Goal: Task Accomplishment & Management: Manage account settings

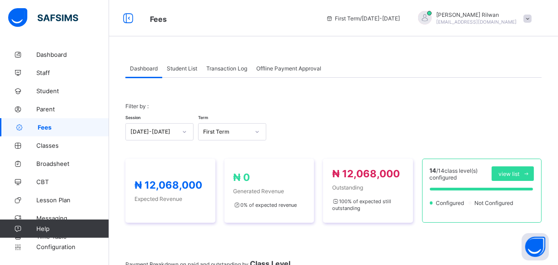
click at [201, 103] on div "Filter by : Session [DATE]-[DATE] Term First Term" at bounding box center [333, 122] width 416 height 56
click at [181, 66] on span "Student List" at bounding box center [182, 68] width 30 height 7
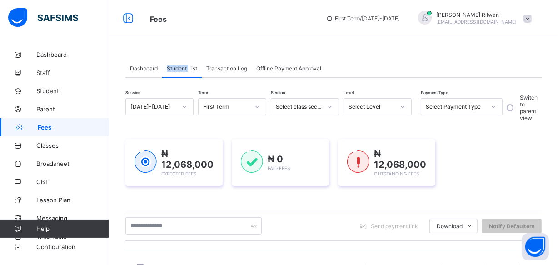
click at [181, 66] on span "Student List" at bounding box center [182, 68] width 30 height 7
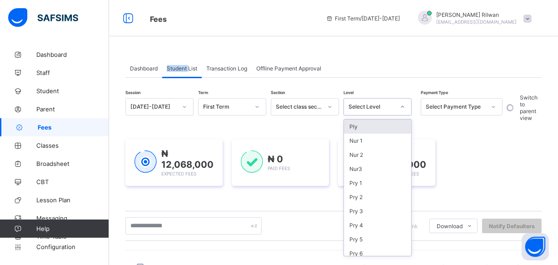
click at [400, 108] on icon at bounding box center [402, 106] width 5 height 9
click at [399, 120] on div "Ply" at bounding box center [377, 126] width 67 height 14
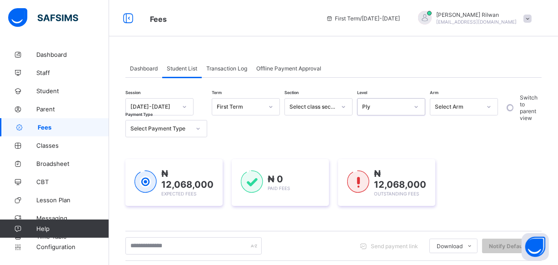
click at [415, 106] on icon at bounding box center [416, 107] width 3 height 2
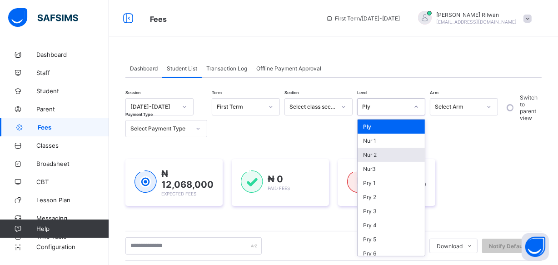
click at [375, 155] on div "Nur 2" at bounding box center [391, 155] width 67 height 14
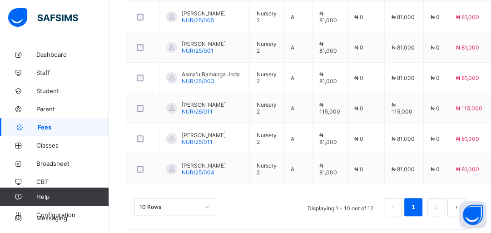
scroll to position [470, 0]
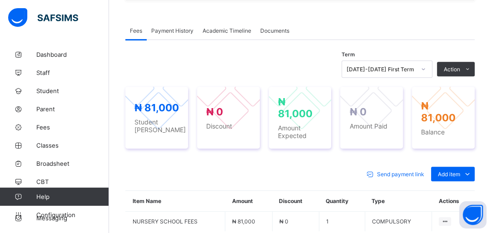
scroll to position [349, 0]
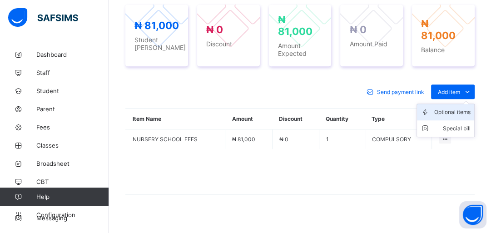
click at [456, 108] on div "Optional items" at bounding box center [452, 112] width 36 height 9
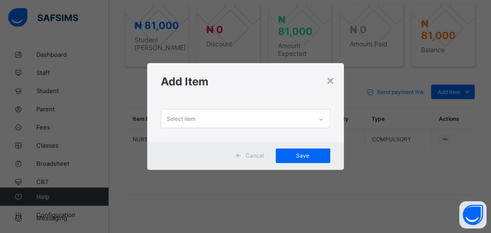
click at [322, 117] on icon at bounding box center [320, 119] width 5 height 9
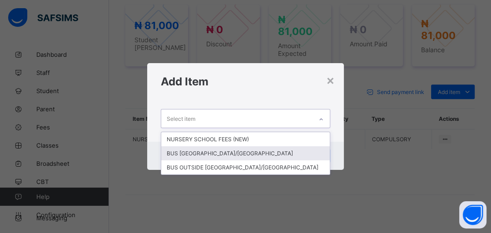
click at [273, 149] on div "BUS [GEOGRAPHIC_DATA]/[GEOGRAPHIC_DATA]" at bounding box center [245, 153] width 168 height 14
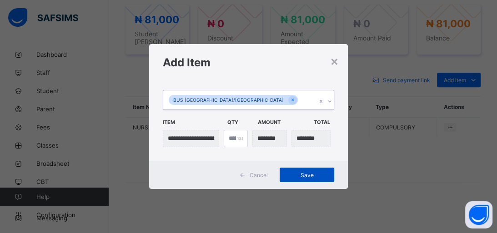
click at [287, 168] on div "Save" at bounding box center [306, 175] width 55 height 15
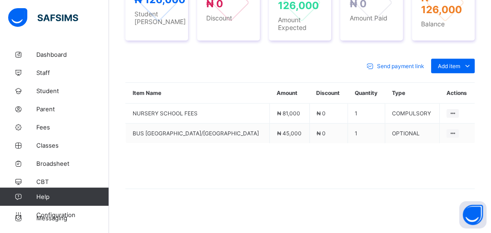
scroll to position [381, 0]
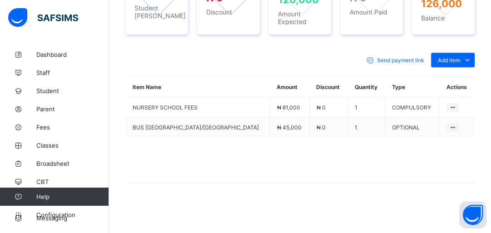
click at [185, 63] on div "Send payment link Add item Optional items Special bill" at bounding box center [299, 60] width 349 height 15
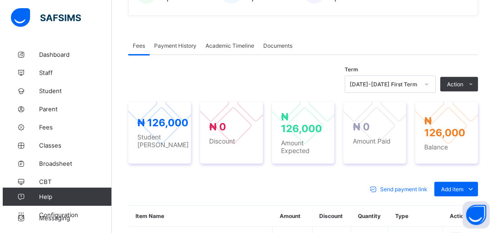
scroll to position [250, 0]
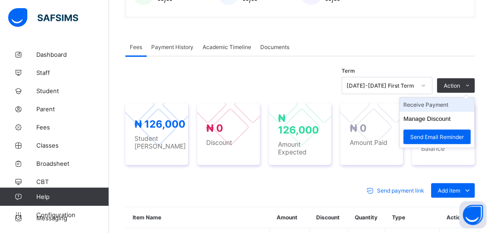
click at [454, 104] on li "Receive Payment" at bounding box center [437, 105] width 74 height 14
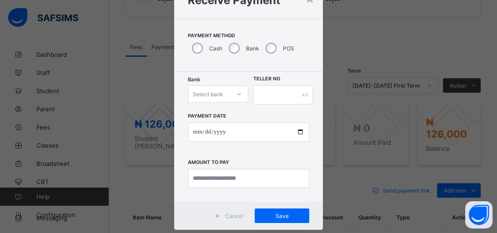
click at [239, 103] on div "Select bank" at bounding box center [218, 93] width 61 height 17
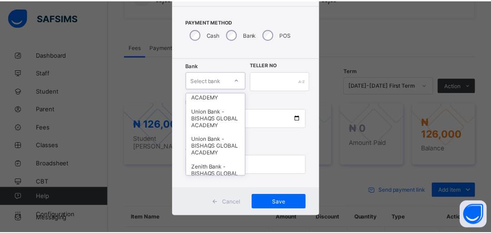
scroll to position [0, 0]
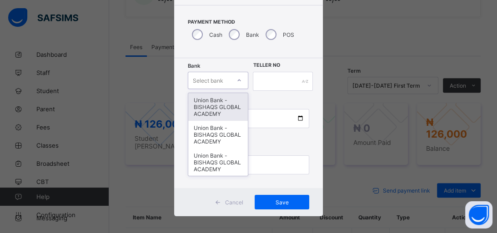
click at [225, 106] on div "Union Bank - BISHAQS GLOBAL ACADEMY" at bounding box center [218, 107] width 60 height 28
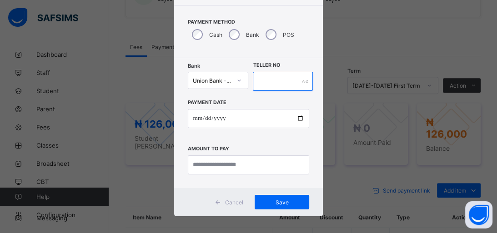
click at [293, 84] on input "text" at bounding box center [283, 81] width 60 height 19
click at [224, 204] on span "Cancel" at bounding box center [233, 202] width 18 height 7
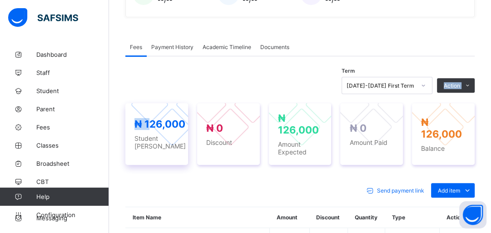
drag, startPoint x: 149, startPoint y: 65, endPoint x: 139, endPoint y: 139, distance: 75.5
click at [139, 139] on div "Term [DATE]-[DATE] First Term Action Receive Payment Manage Discount Send Email…" at bounding box center [299, 196] width 349 height 280
click at [169, 105] on div at bounding box center [172, 105] width 84 height 84
click at [55, 124] on span "Fees" at bounding box center [72, 127] width 73 height 7
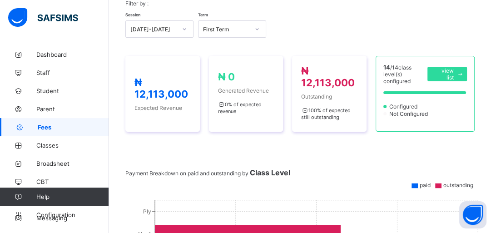
scroll to position [250, 0]
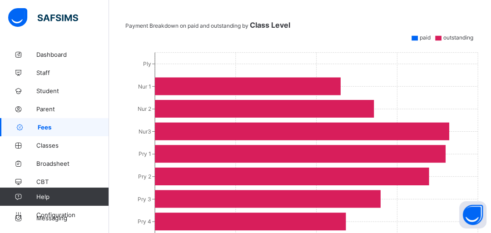
drag, startPoint x: 311, startPoint y: 22, endPoint x: 310, endPoint y: 50, distance: 27.7
click at [310, 50] on div "Payment Breakdown on paid and outstanding by Class Level Ply Nur 1 Nur 2 Nur3 P…" at bounding box center [299, 213] width 349 height 386
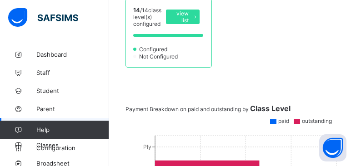
drag, startPoint x: 288, startPoint y: 20, endPoint x: 274, endPoint y: 25, distance: 14.4
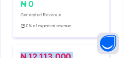
scroll to position [258, 0]
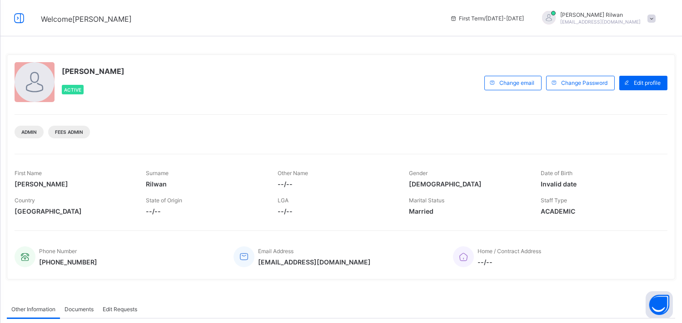
click at [0, 58] on link "Student" at bounding box center [54, 91] width 109 height 18
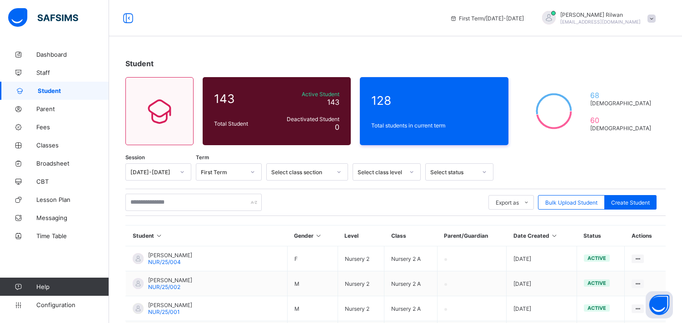
click at [56, 124] on span "Fees" at bounding box center [72, 127] width 73 height 7
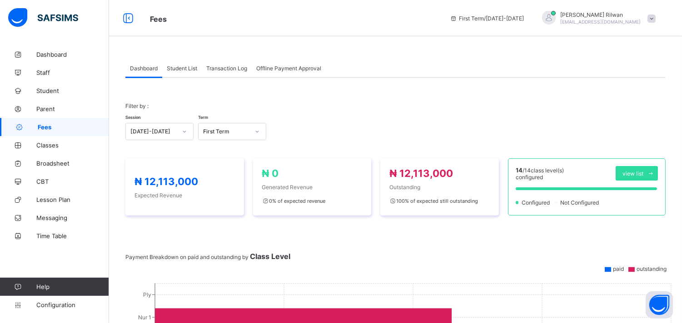
click at [192, 69] on span "Student List" at bounding box center [182, 68] width 30 height 7
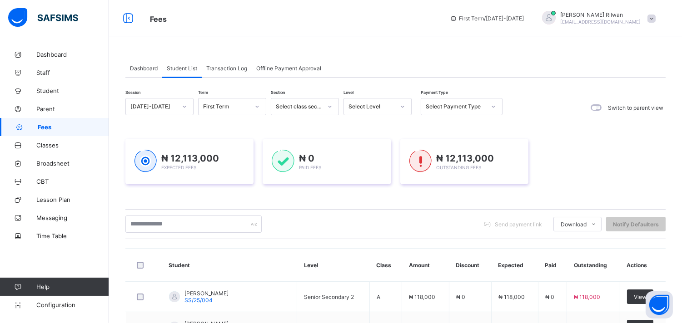
click at [397, 108] on div at bounding box center [402, 106] width 15 height 15
click at [391, 194] on div "Pry 2" at bounding box center [377, 197] width 67 height 14
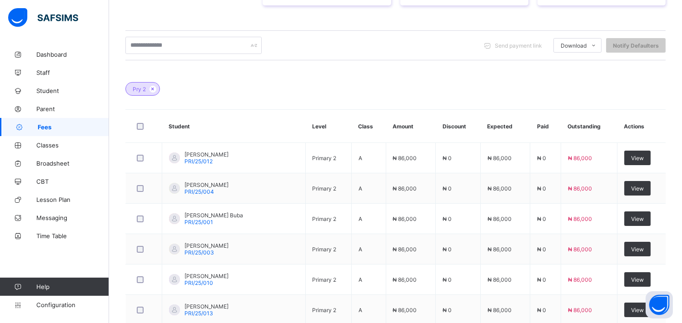
scroll to position [208, 0]
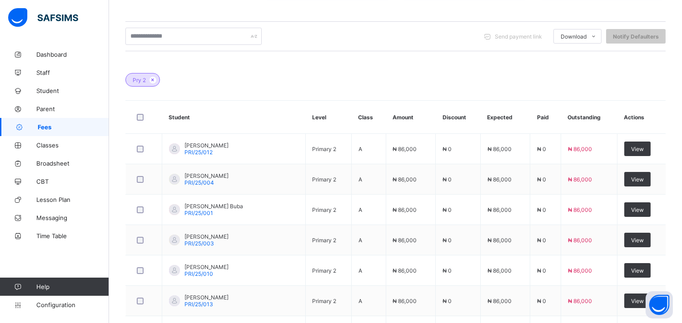
click at [285, 88] on div "Pry 2" at bounding box center [395, 76] width 540 height 32
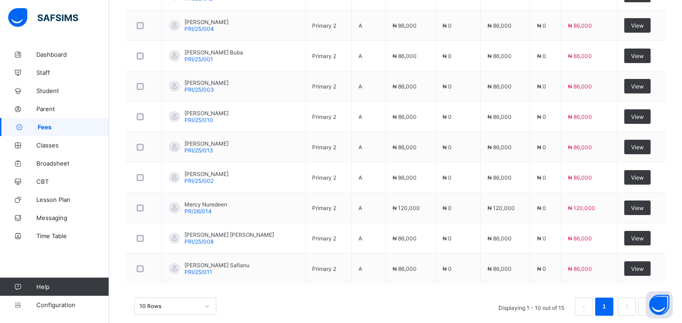
scroll to position [378, 0]
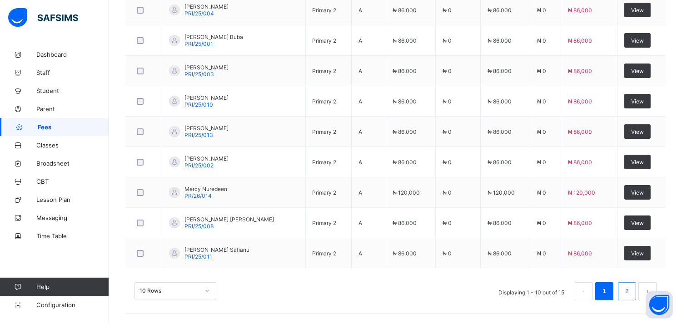
click at [626, 287] on li "2" at bounding box center [627, 292] width 18 height 18
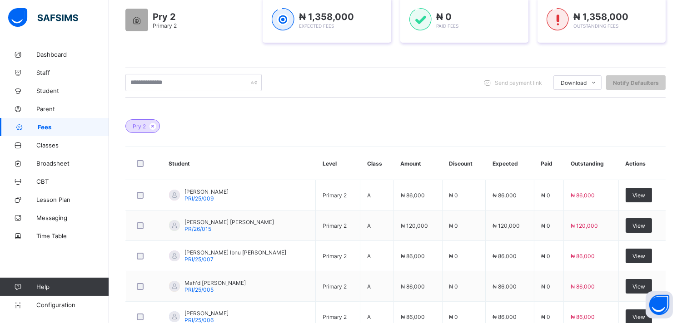
scroll to position [225, 0]
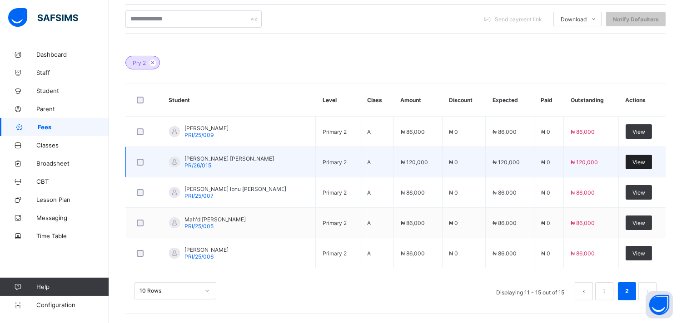
click at [647, 166] on div "View" at bounding box center [639, 162] width 26 height 15
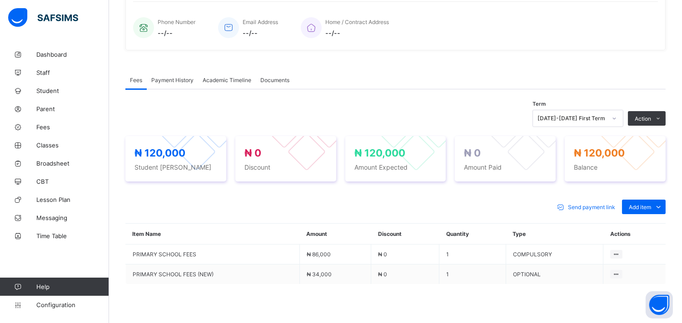
scroll to position [225, 0]
